Goal: Task Accomplishment & Management: Use online tool/utility

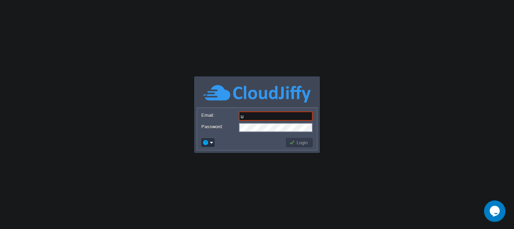
type input "[EMAIL_ADDRESS][DOMAIN_NAME]"
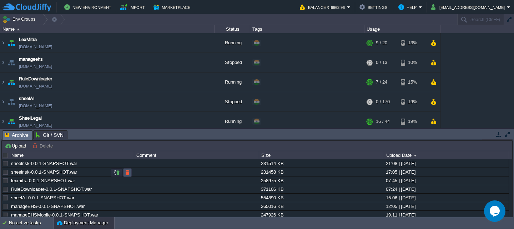
click at [127, 172] on button "button" at bounding box center [127, 172] width 6 height 6
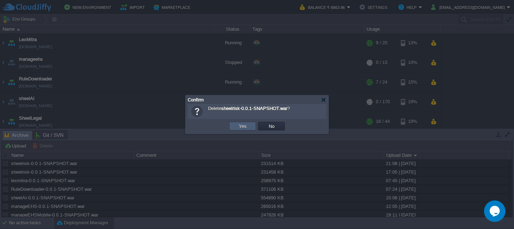
click at [234, 129] on td "Yes" at bounding box center [242, 126] width 27 height 9
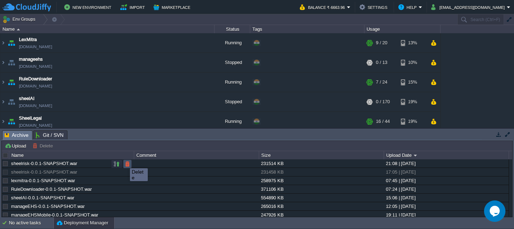
click at [130, 164] on button "button" at bounding box center [127, 164] width 6 height 6
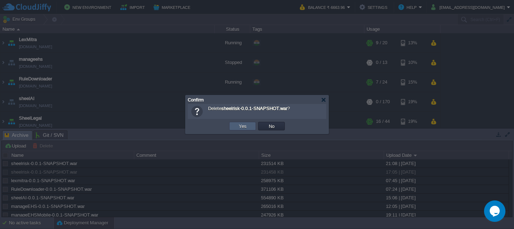
click at [251, 127] on td "Yes" at bounding box center [242, 126] width 27 height 9
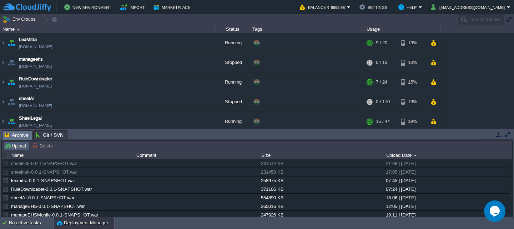
click at [6, 148] on button "Upload" at bounding box center [17, 146] width 24 height 6
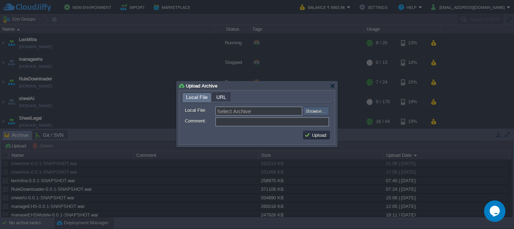
click at [316, 112] on input "file" at bounding box center [284, 111] width 90 height 9
type input "C:\fakepath\sheelrisk-0.0.1-SNAPSHOT.war"
type input "sheelrisk-0.0.1-SNAPSHOT.war"
click at [312, 132] on td "Upload" at bounding box center [316, 135] width 27 height 9
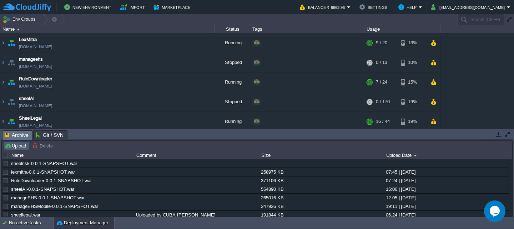
click at [20, 148] on button "Upload" at bounding box center [17, 146] width 24 height 6
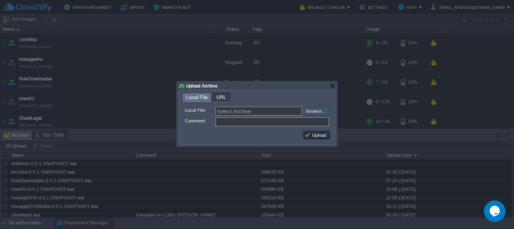
click at [320, 110] on input "file" at bounding box center [284, 111] width 90 height 9
type input "C:\fakepath\sheelrisk-0.0.1-SNAPSHOT.war"
type input "sheelrisk-0.0.1-SNAPSHOT.war"
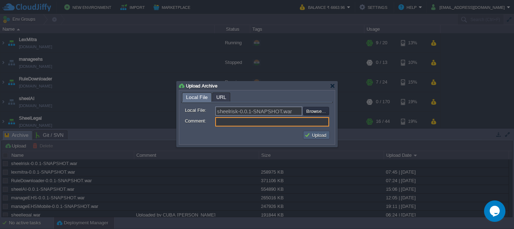
click at [311, 138] on button "Upload" at bounding box center [317, 135] width 24 height 6
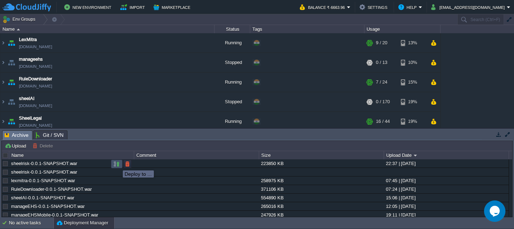
click at [118, 164] on button "button" at bounding box center [117, 164] width 6 height 6
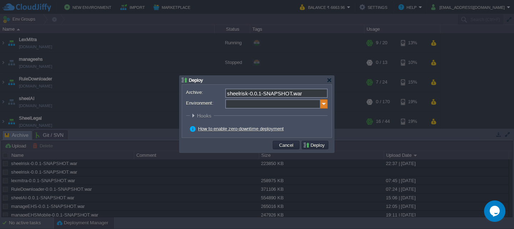
click at [322, 104] on img at bounding box center [324, 103] width 7 height 9
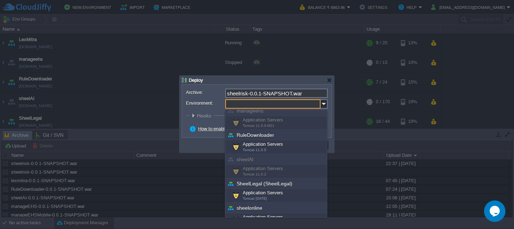
scroll to position [63, 0]
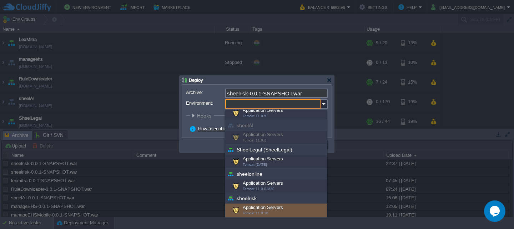
click at [264, 208] on div "Application Servers Tomcat 11.0.10" at bounding box center [276, 211] width 102 height 14
type input "Application Servers (sheelrisk)"
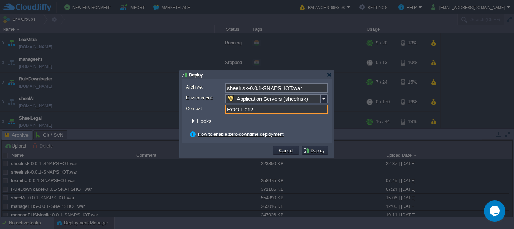
click at [259, 109] on input "ROOT-012" at bounding box center [276, 109] width 103 height 9
type input "ROOT"
click button "Pre" at bounding box center [0, 0] width 0 height 0
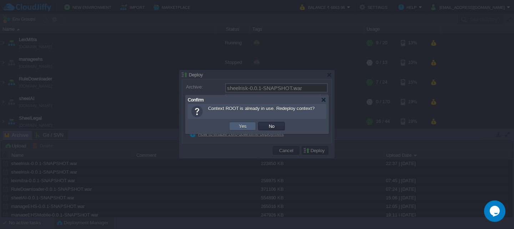
type input "ROOT"
click at [243, 129] on button "Yes" at bounding box center [243, 126] width 12 height 6
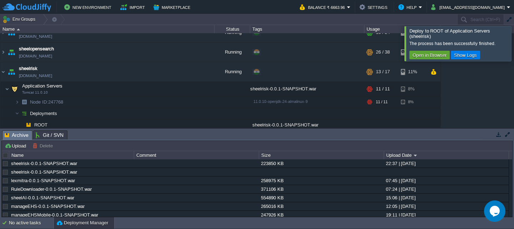
click at [514, 48] on div at bounding box center [523, 43] width 0 height 35
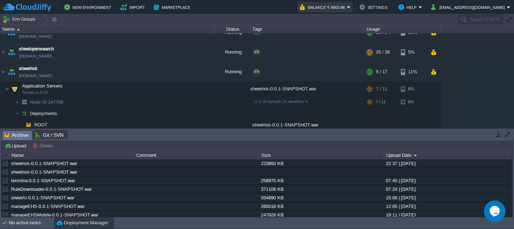
click at [327, 9] on button "Balance ₹-6663.96" at bounding box center [323, 7] width 47 height 9
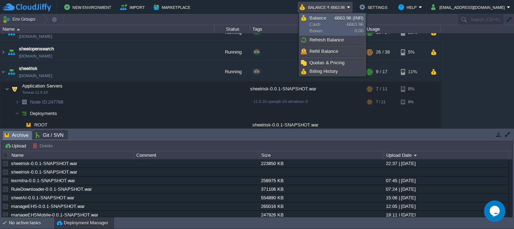
click at [313, 24] on span "Balance Cash Bonus" at bounding box center [322, 24] width 24 height 19
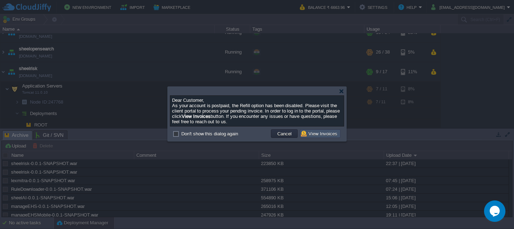
click at [311, 135] on button "View Invoices" at bounding box center [320, 133] width 39 height 6
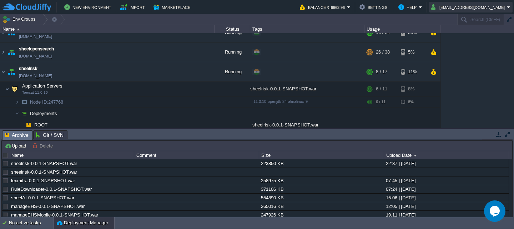
click at [479, 8] on button "[EMAIL_ADDRESS][DOMAIN_NAME]" at bounding box center [470, 7] width 76 height 9
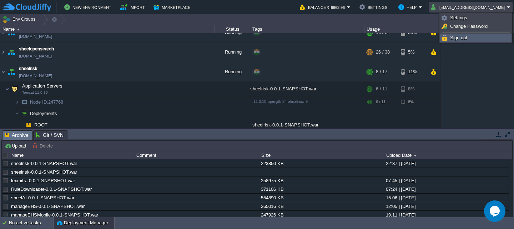
click at [455, 37] on span "Sign out" at bounding box center [458, 37] width 17 height 5
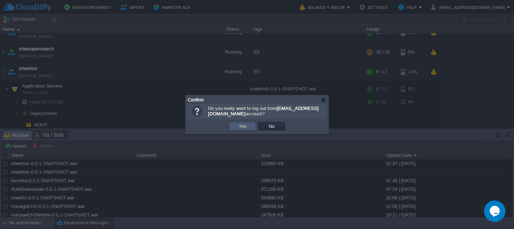
click at [244, 129] on td "Yes" at bounding box center [242, 126] width 27 height 9
